Goal: Find specific page/section: Find specific page/section

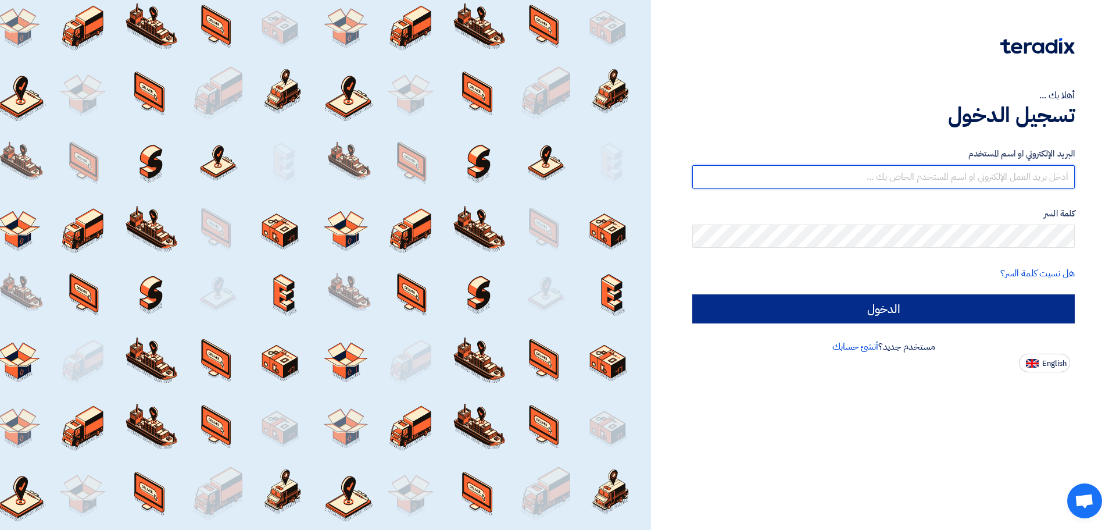
type input "[EMAIL_ADDRESS][DOMAIN_NAME]"
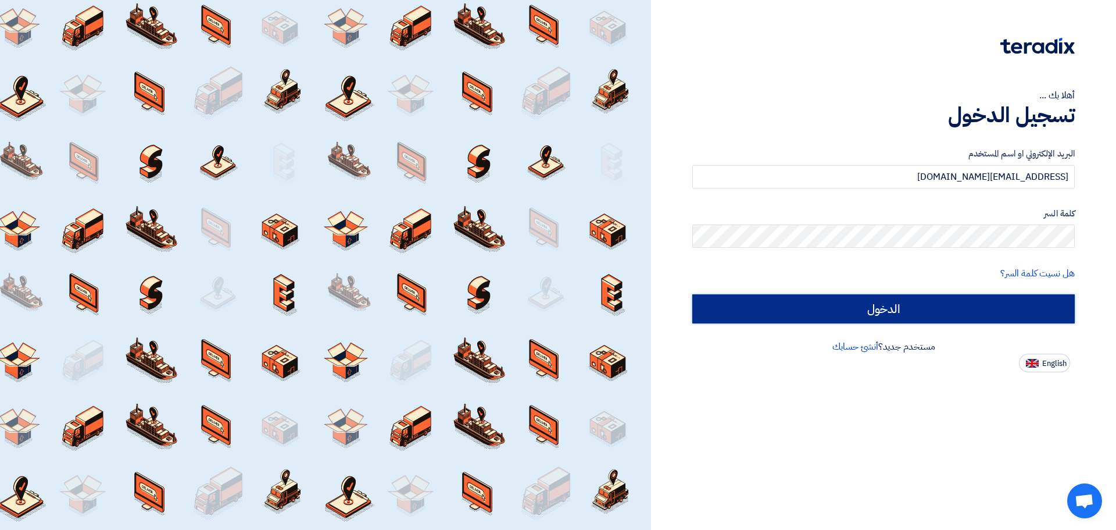
click at [962, 311] on input "الدخول" at bounding box center [883, 308] width 383 height 29
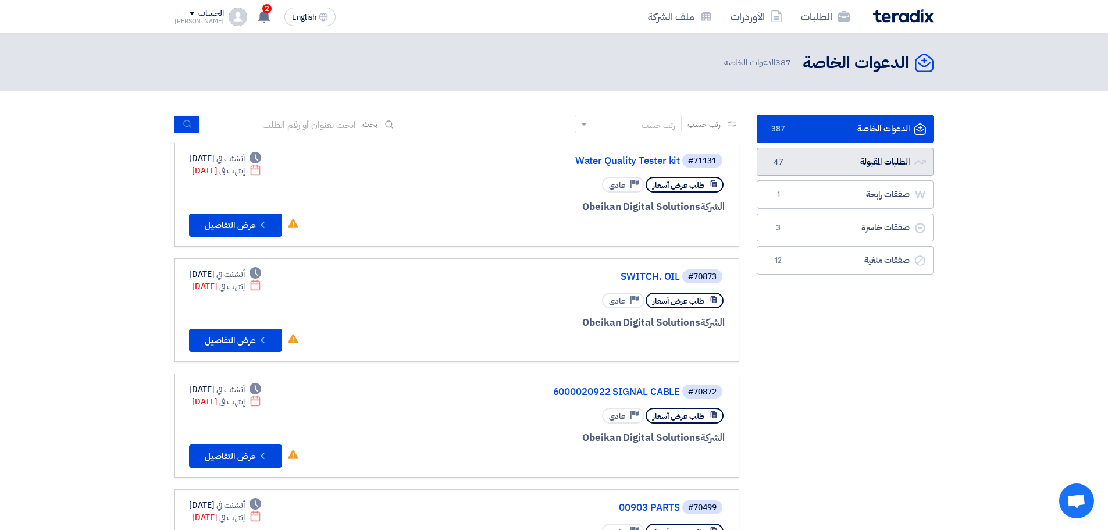
click at [776, 167] on span "47" at bounding box center [778, 162] width 14 height 12
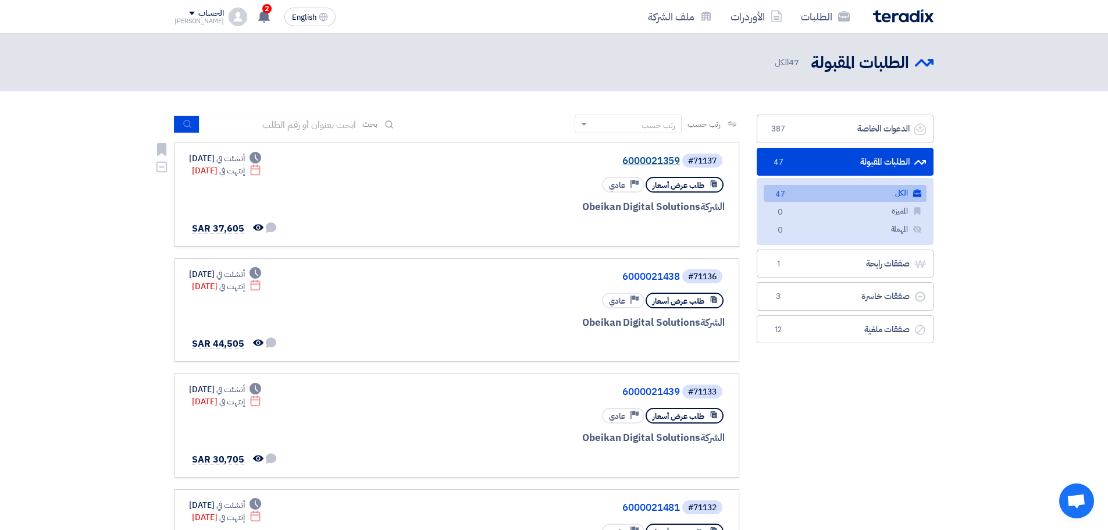
click at [662, 164] on link "6000021359" at bounding box center [563, 161] width 233 height 10
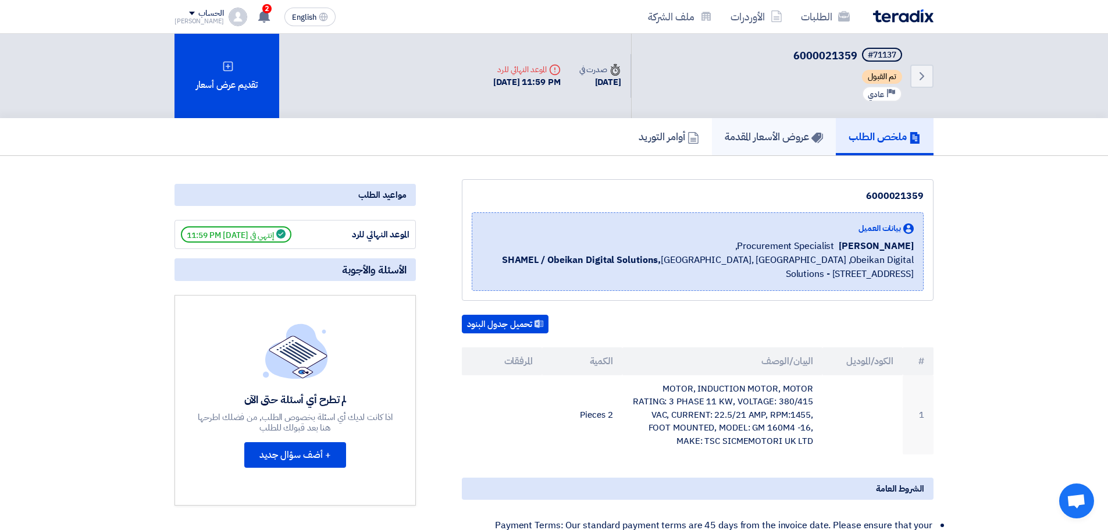
click at [797, 137] on h5 "عروض الأسعار المقدمة" at bounding box center [773, 136] width 98 height 13
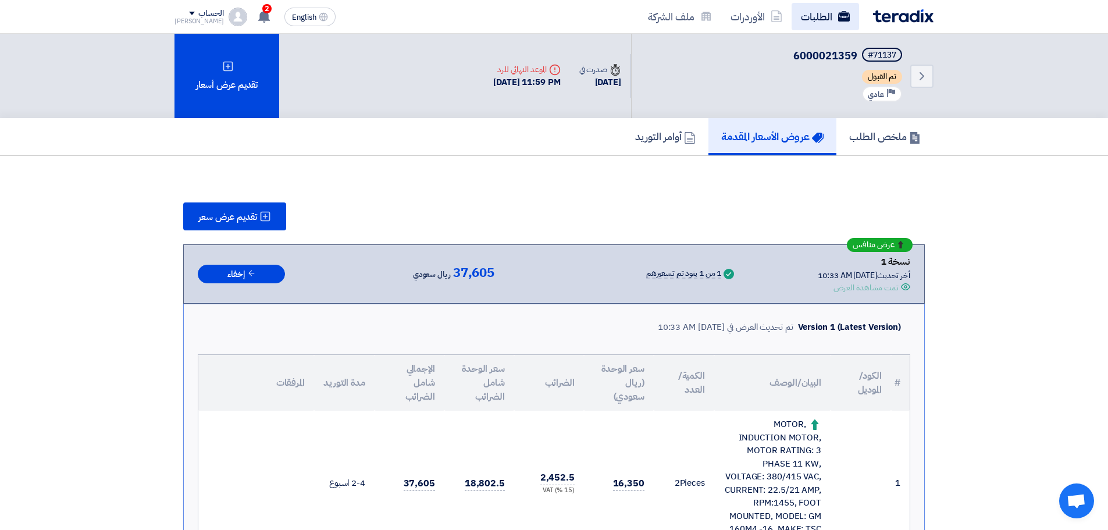
click at [811, 15] on link "الطلبات" at bounding box center [824, 16] width 67 height 27
